Goal: Navigation & Orientation: Find specific page/section

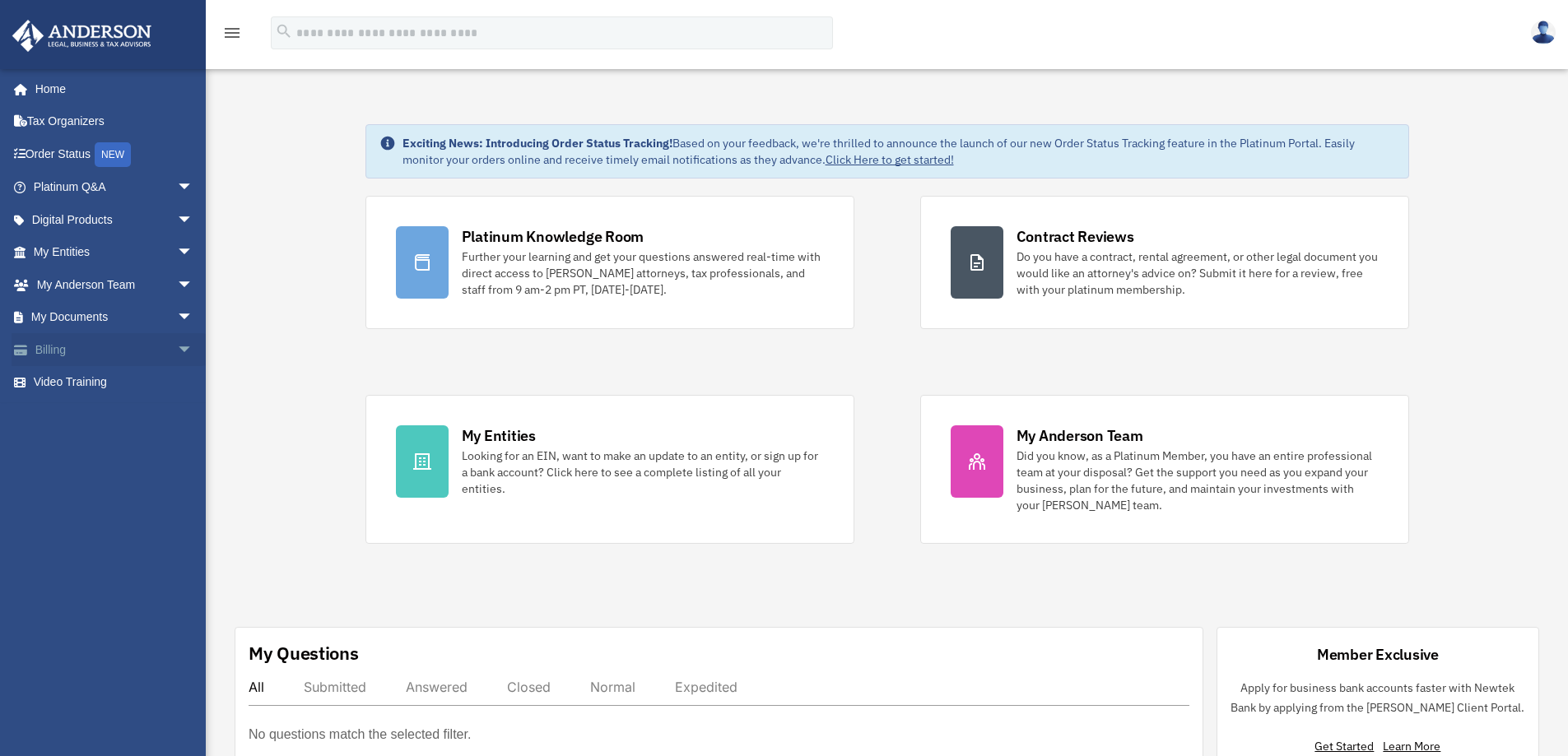
click at [64, 347] on link "Billing arrow_drop_down" at bounding box center [115, 350] width 207 height 33
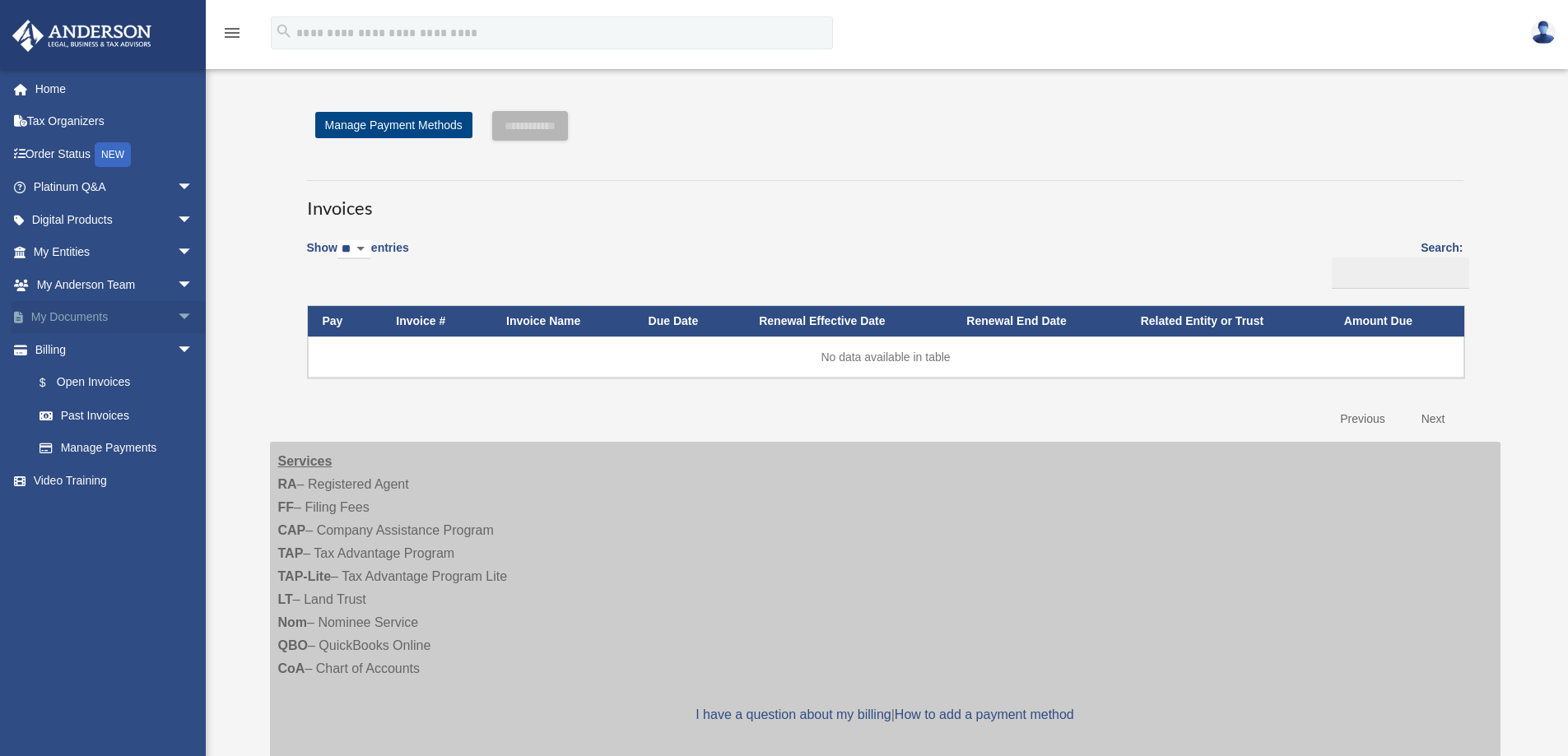
click at [73, 313] on link "My Documents arrow_drop_down" at bounding box center [115, 317] width 207 height 33
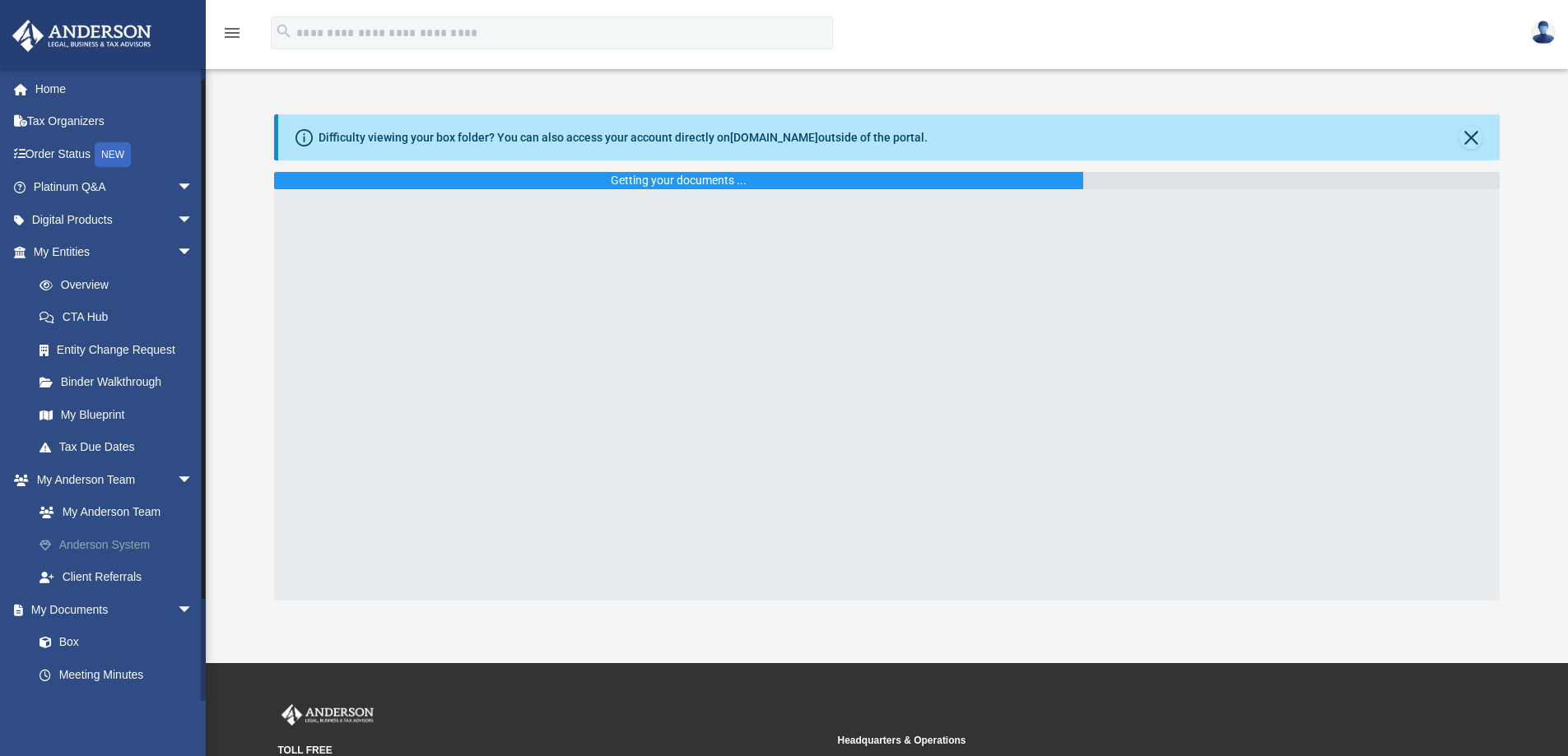
scroll to position [124, 0]
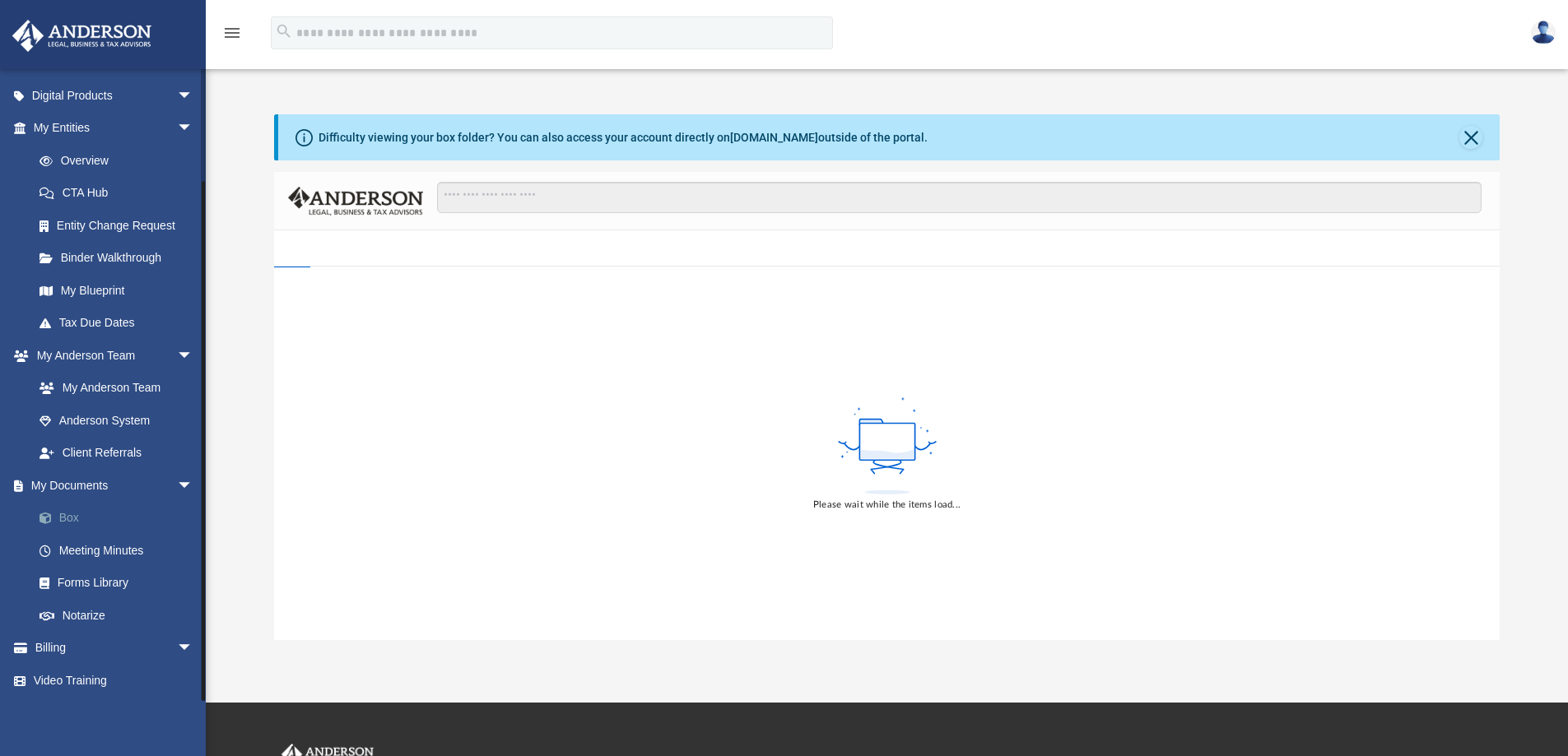
click at [72, 521] on link "Box" at bounding box center [121, 518] width 195 height 33
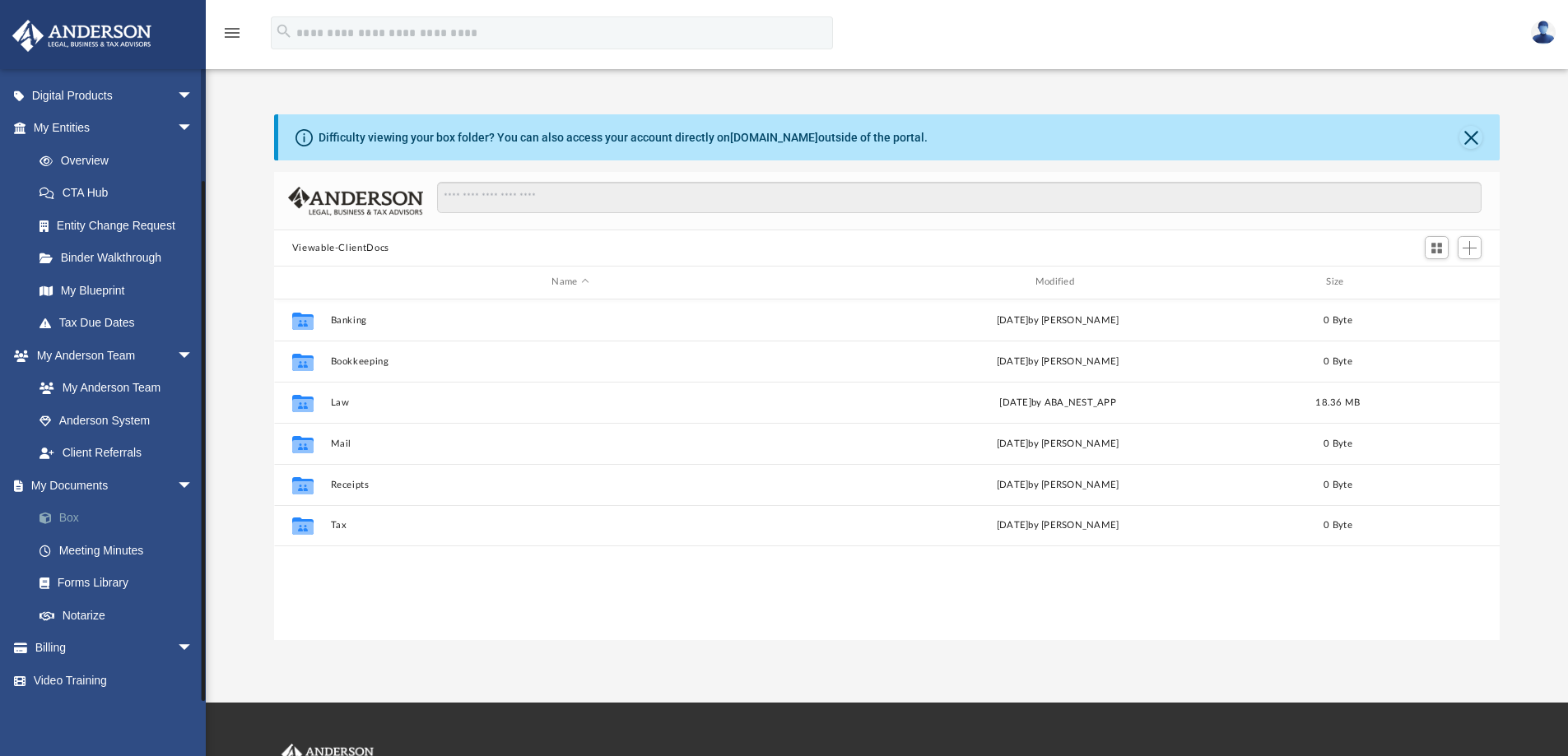
scroll to position [362, 1213]
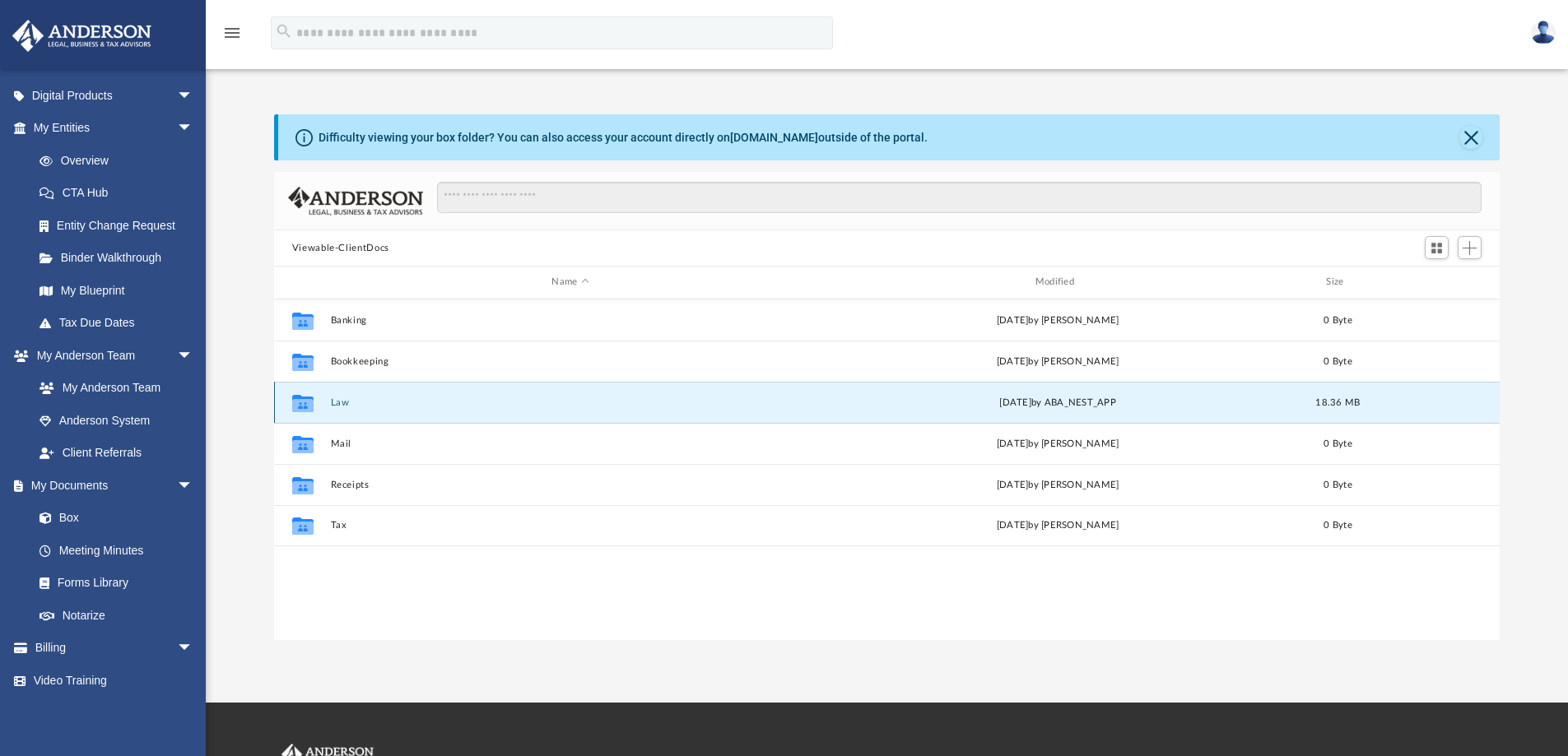
click at [344, 401] on button "Law" at bounding box center [570, 402] width 480 height 11
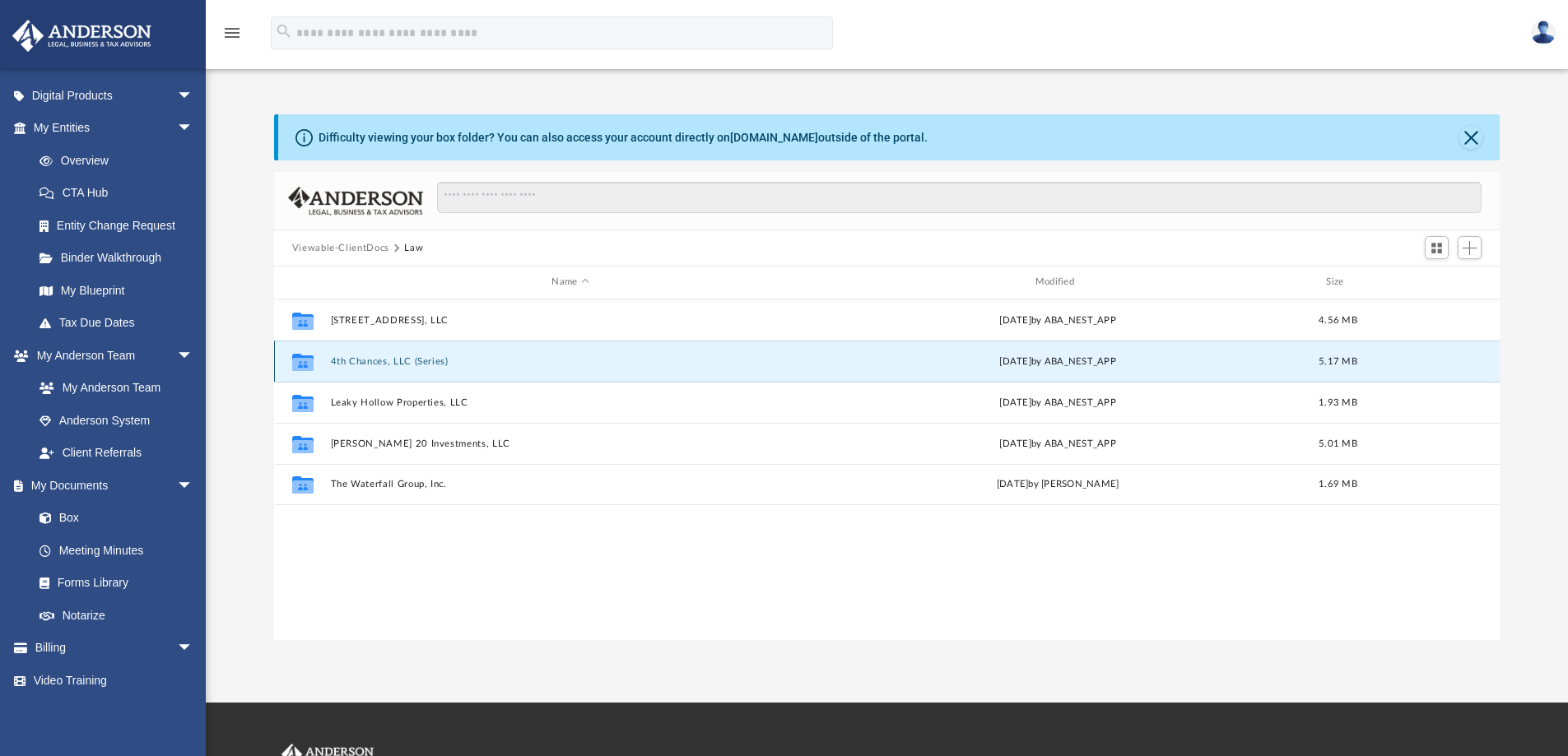
click at [422, 362] on button "4th Chances, LLC (Series)" at bounding box center [570, 361] width 480 height 11
